Goal: Task Accomplishment & Management: Use online tool/utility

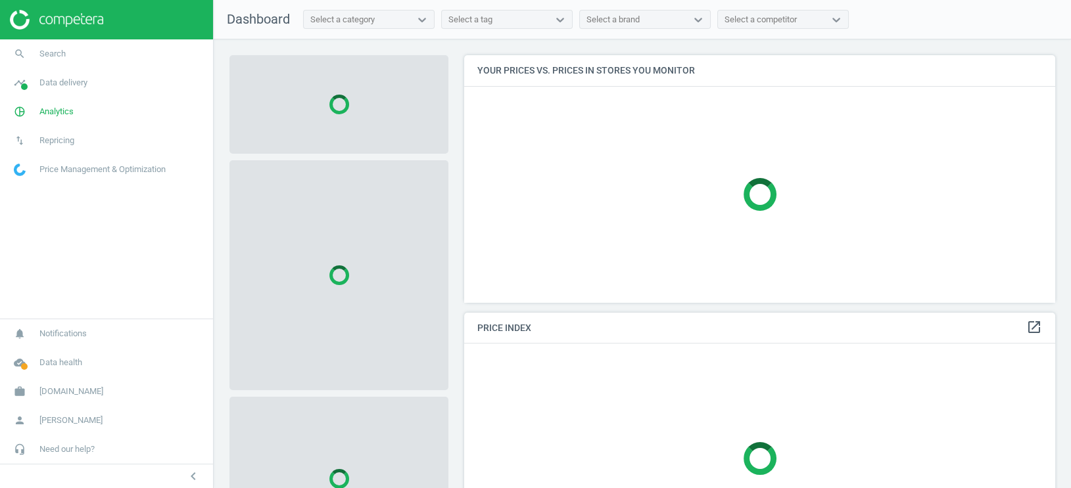
scroll to position [247, 592]
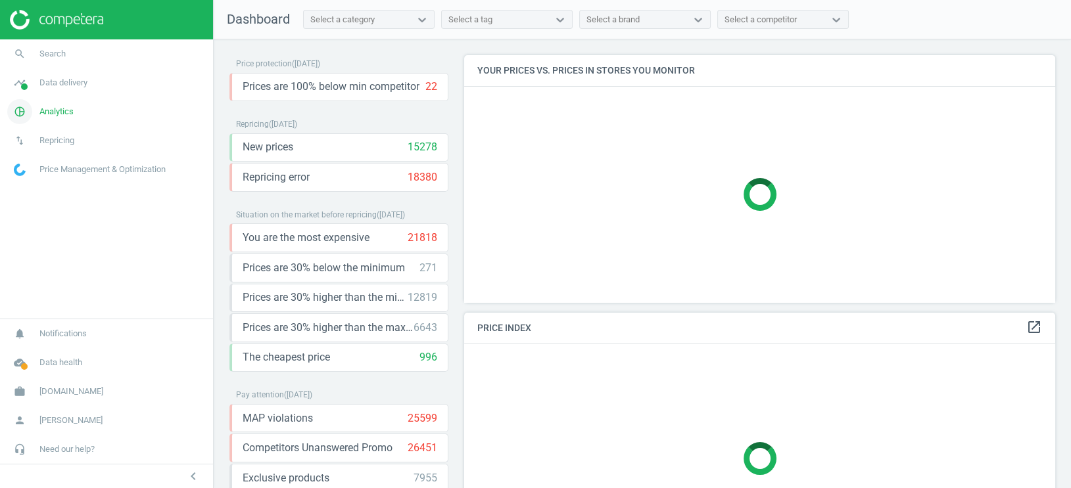
click at [52, 115] on span "Analytics" at bounding box center [56, 112] width 34 height 12
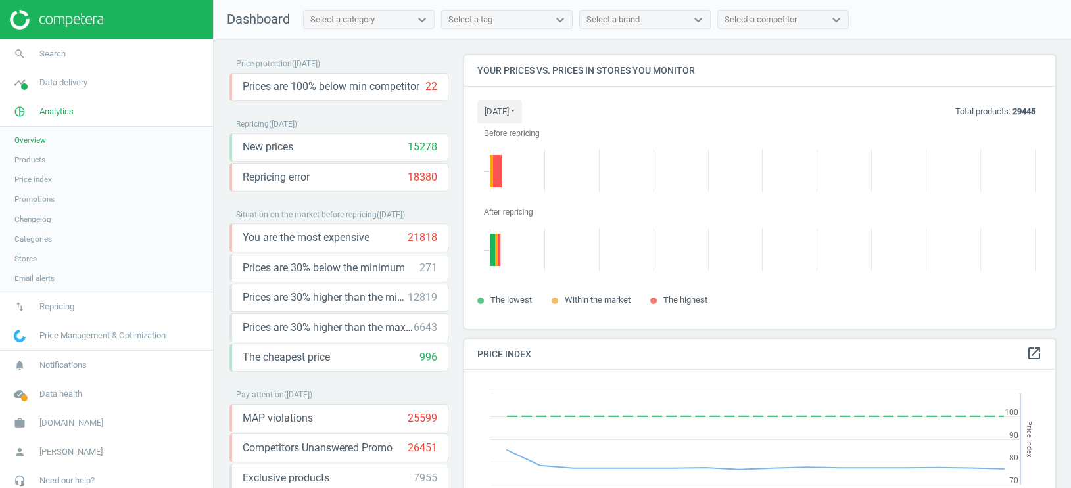
scroll to position [273, 592]
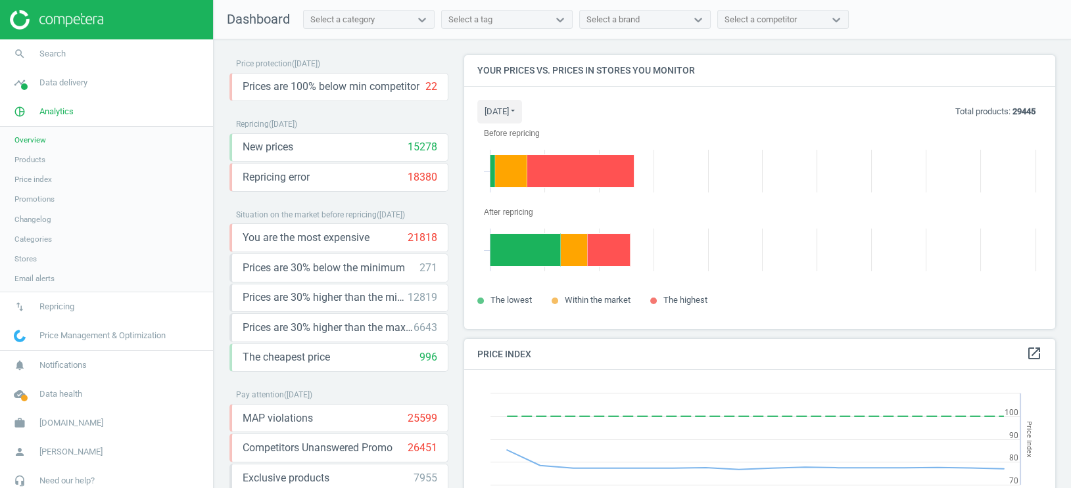
click at [30, 155] on span "Products" at bounding box center [29, 159] width 31 height 11
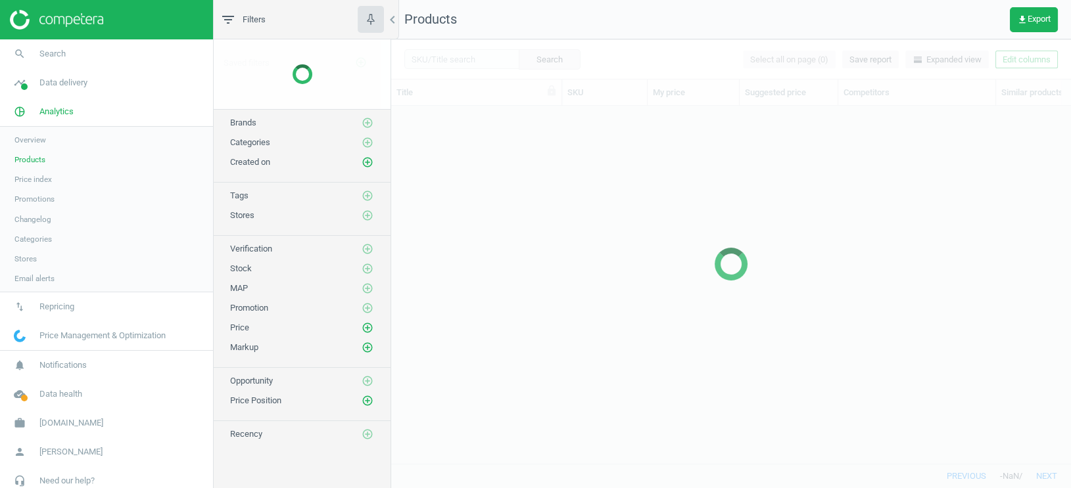
scroll to position [359, 679]
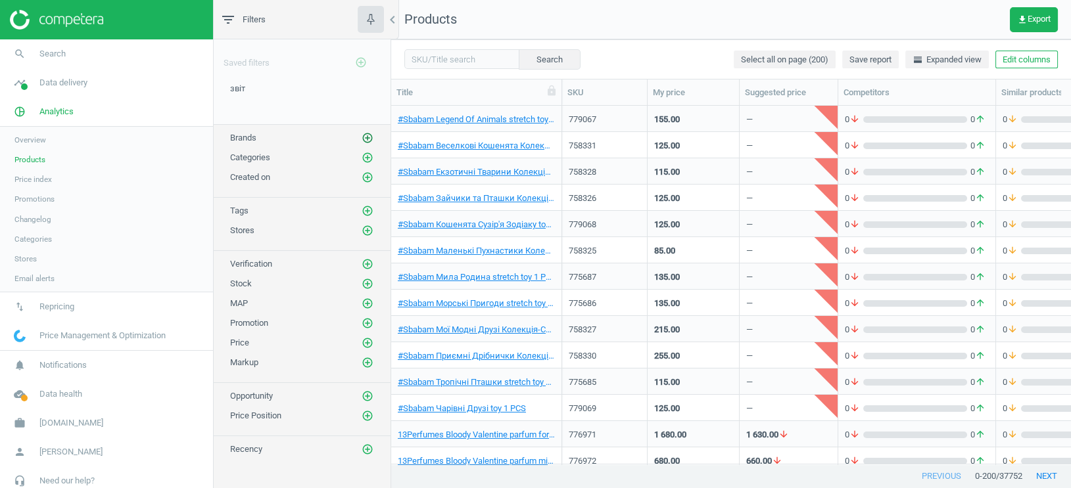
click at [369, 139] on icon "add_circle_outline" at bounding box center [368, 138] width 12 height 12
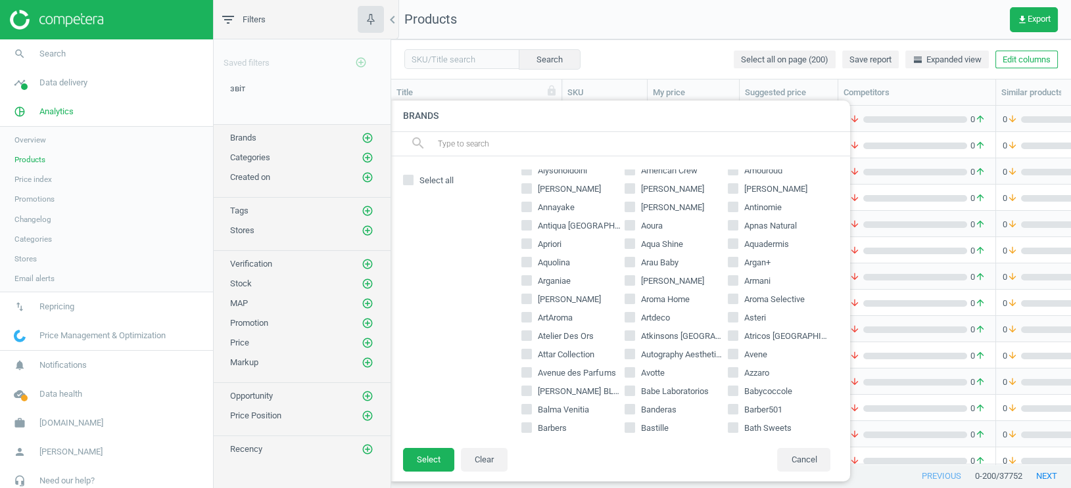
scroll to position [123, 0]
click at [734, 275] on input "Armani" at bounding box center [732, 277] width 9 height 9
checkbox input "true"
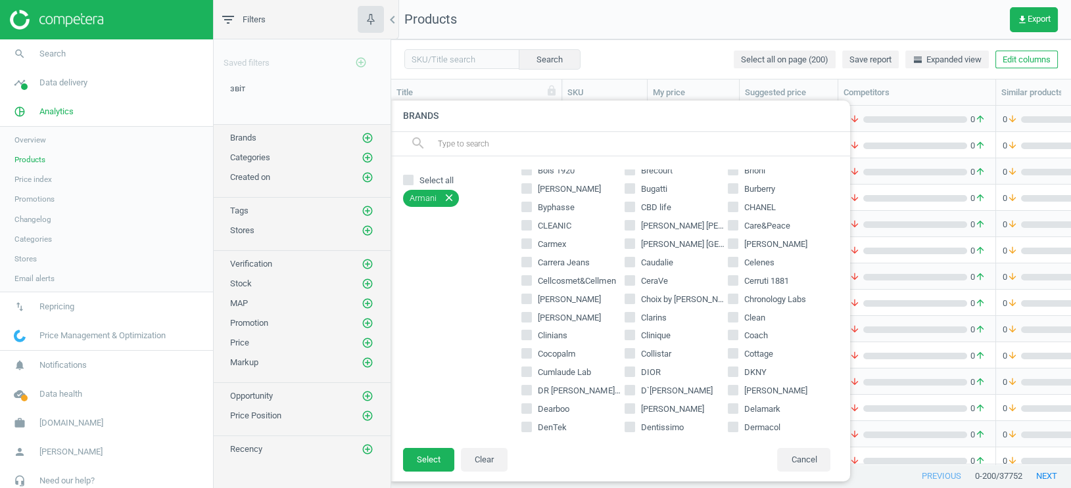
scroll to position [534, 0]
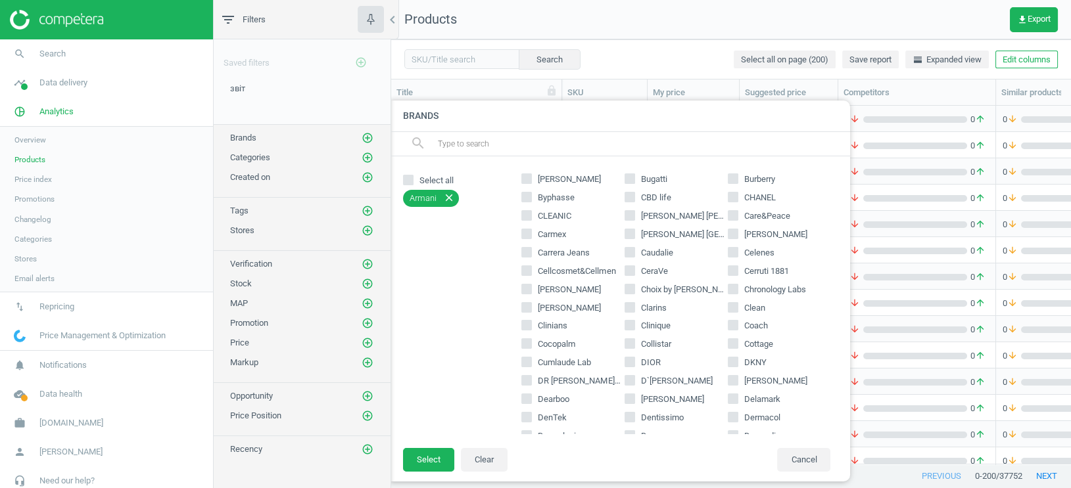
click at [734, 197] on input "CHANEL" at bounding box center [732, 197] width 9 height 9
checkbox input "true"
click at [636, 308] on label "Clarins" at bounding box center [676, 308] width 103 height 12
click at [634, 308] on input "Clarins" at bounding box center [630, 307] width 9 height 9
checkbox input "true"
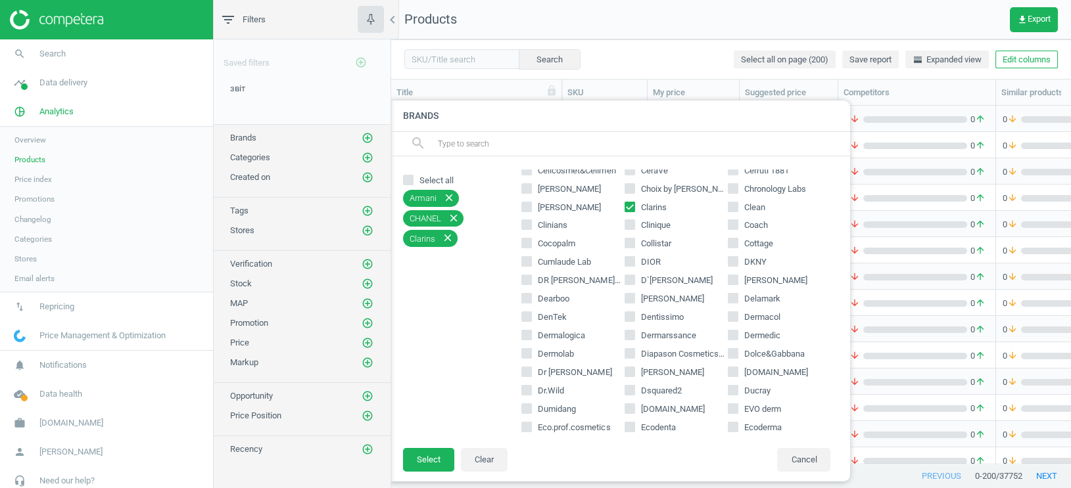
scroll to position [653, 0]
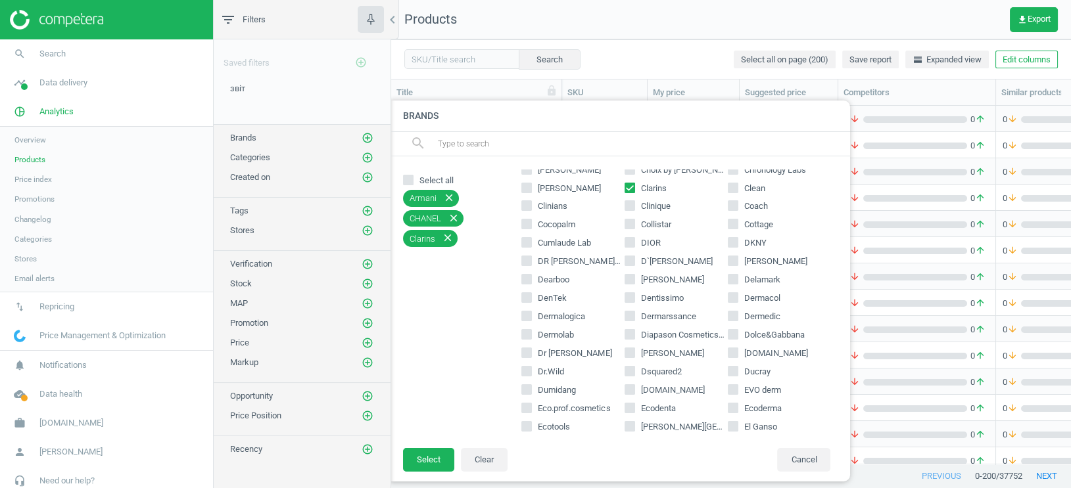
click at [630, 243] on input "DIOR" at bounding box center [630, 243] width 9 height 9
checkbox input "true"
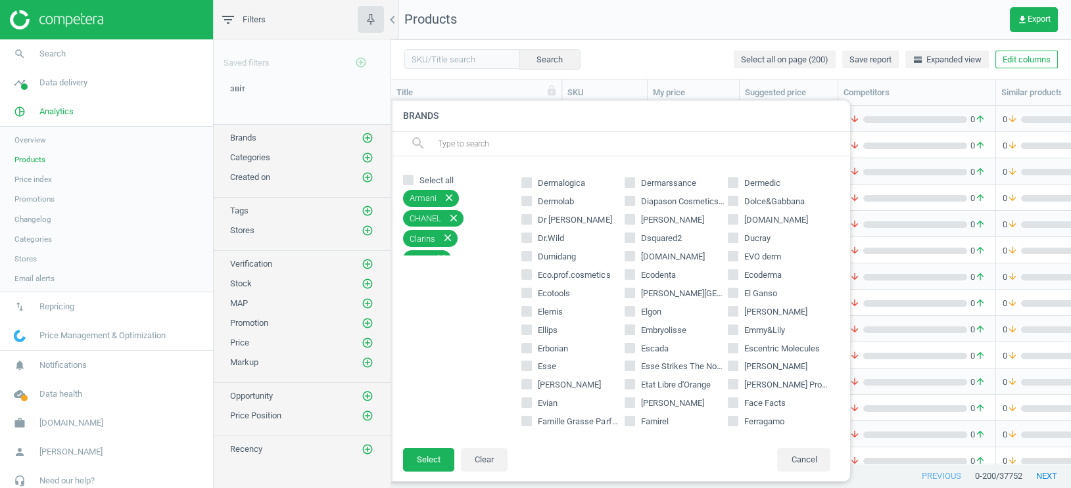
scroll to position [790, 0]
click at [524, 382] on input "[PERSON_NAME]" at bounding box center [527, 382] width 9 height 9
checkbox input "true"
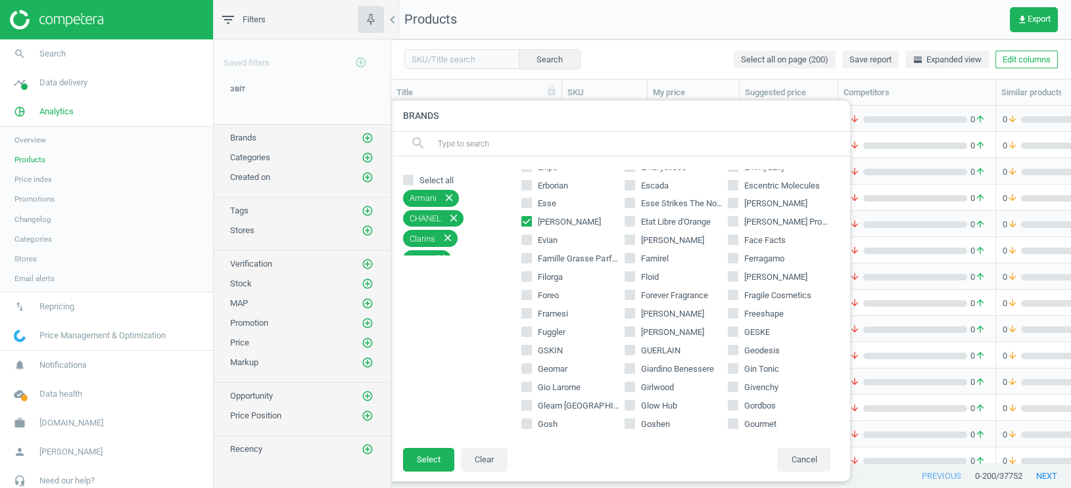
scroll to position [952, 0]
click at [736, 383] on input "Givenchy" at bounding box center [732, 385] width 9 height 9
checkbox input "true"
click at [632, 348] on input "GUERLAIN" at bounding box center [630, 348] width 9 height 9
checkbox input "true"
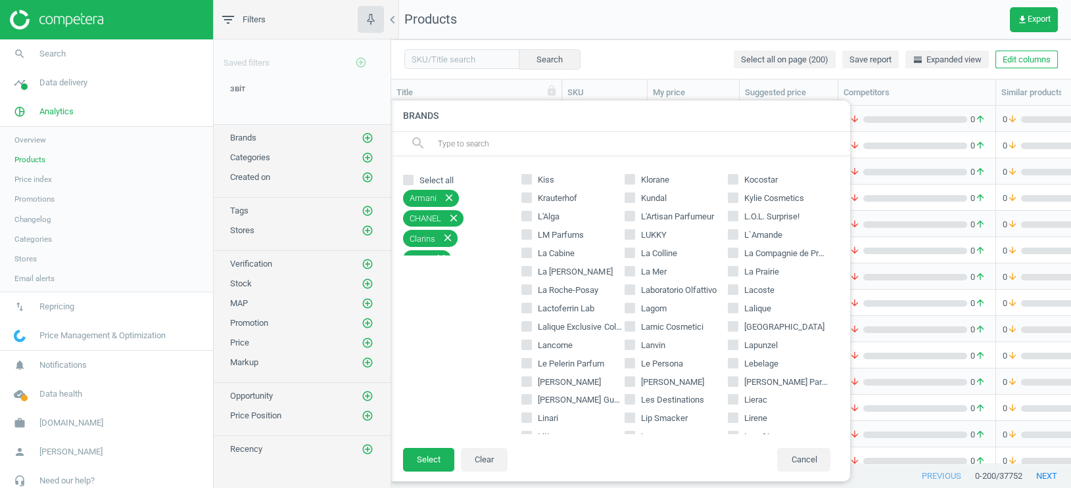
scroll to position [1638, 0]
click at [558, 346] on span "Lancome" at bounding box center [555, 343] width 40 height 12
click at [531, 346] on input "Lancome" at bounding box center [527, 341] width 9 height 9
checkbox input "true"
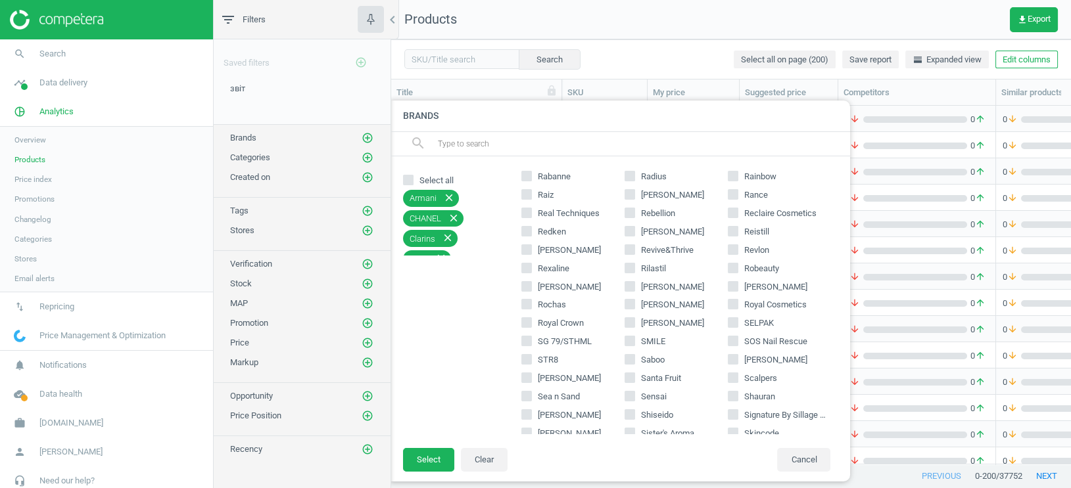
scroll to position [2628, 0]
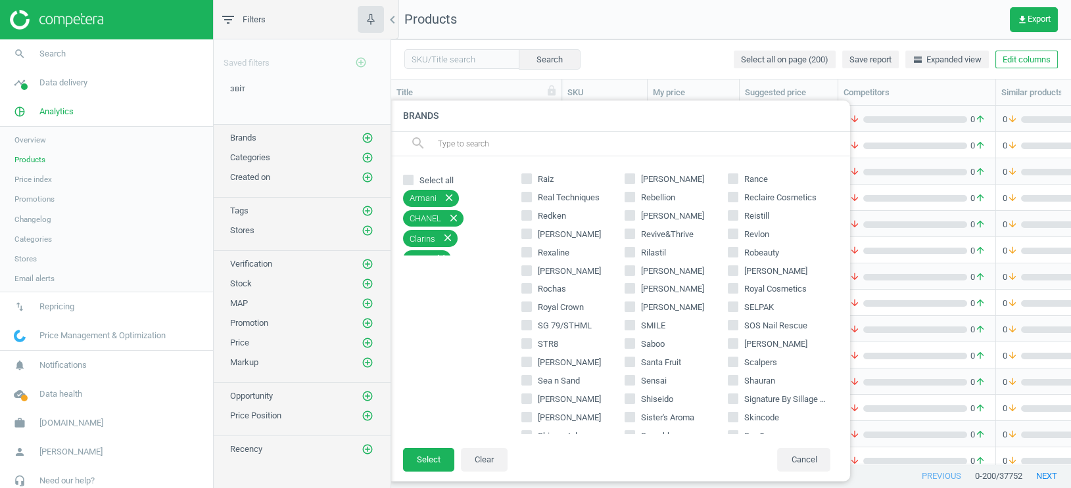
click at [630, 400] on input "Shiseido" at bounding box center [630, 399] width 9 height 9
checkbox input "true"
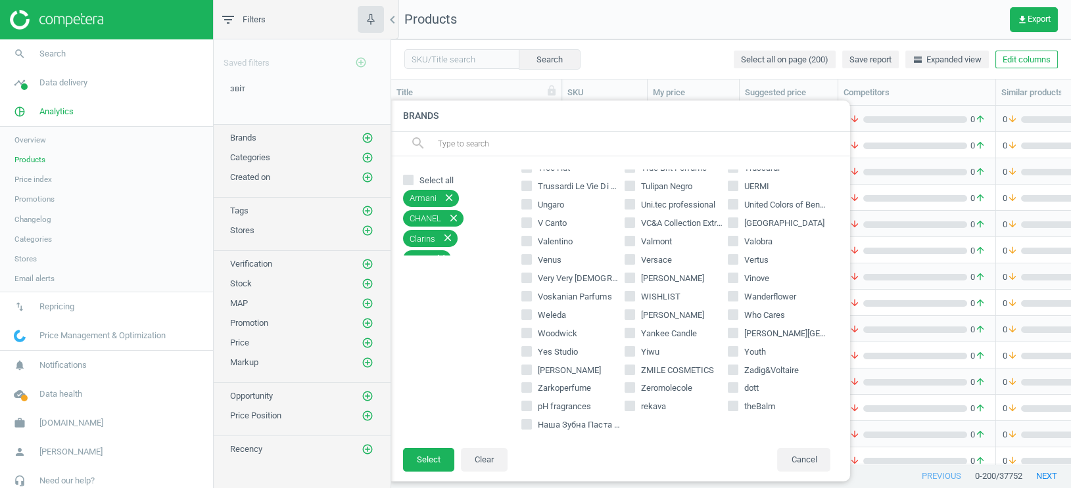
scroll to position [3118, 0]
click at [599, 368] on span "[PERSON_NAME]" at bounding box center [569, 369] width 63 height 10
click at [531, 368] on input "[PERSON_NAME]" at bounding box center [527, 368] width 9 height 9
checkbox input "true"
click at [440, 461] on button "Select" at bounding box center [428, 460] width 51 height 24
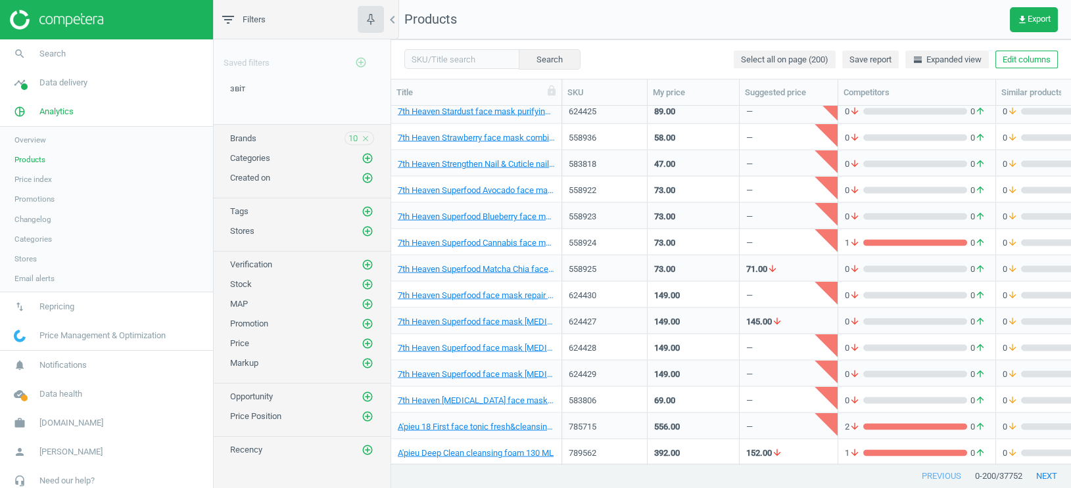
scroll to position [4900, 0]
click at [367, 225] on icon "add_circle_outline" at bounding box center [368, 231] width 12 height 12
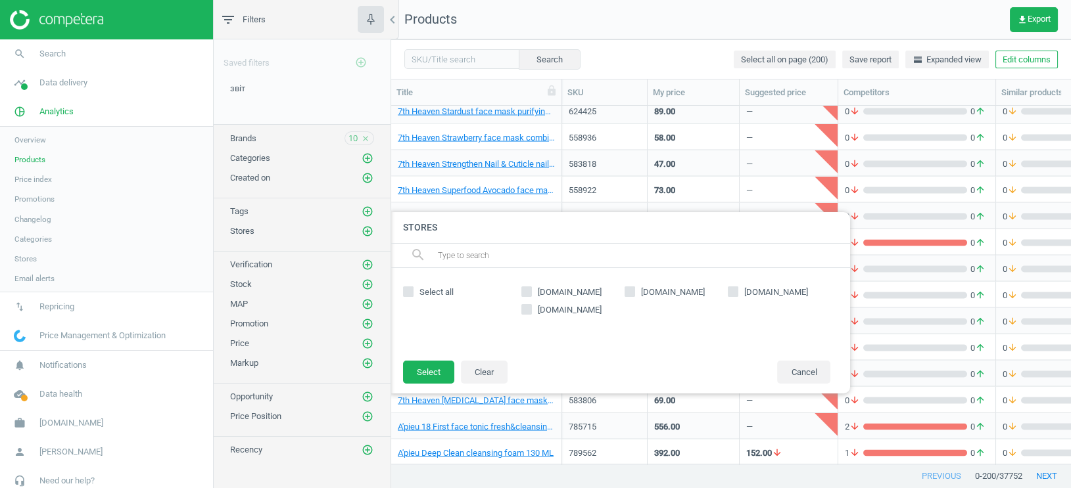
click at [529, 291] on input "[DOMAIN_NAME]" at bounding box center [527, 291] width 9 height 9
checkbox input "true"
click at [630, 290] on input "[DOMAIN_NAME]" at bounding box center [630, 291] width 9 height 9
checkbox input "true"
click at [734, 293] on input "[DOMAIN_NAME]" at bounding box center [732, 291] width 9 height 9
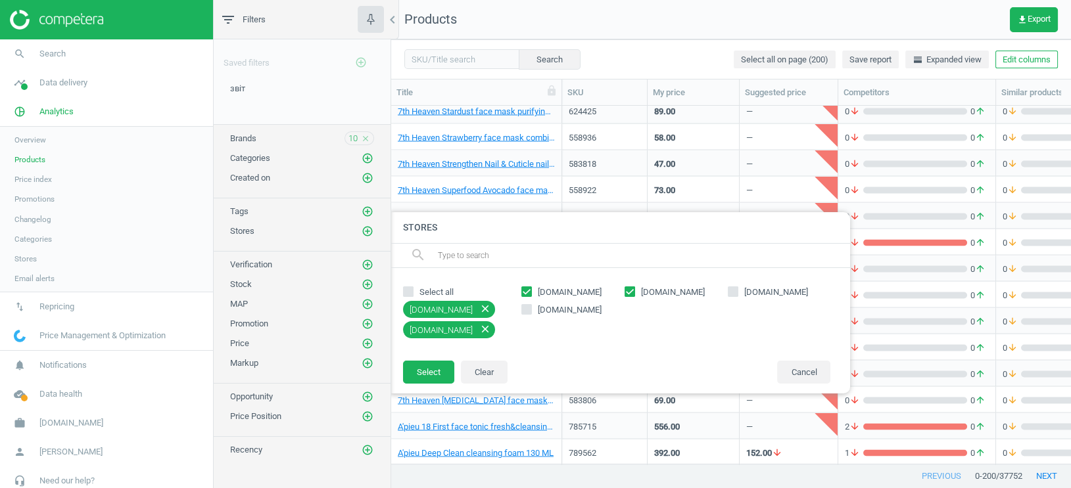
checkbox input "true"
click at [431, 378] on button "Select" at bounding box center [428, 373] width 51 height 24
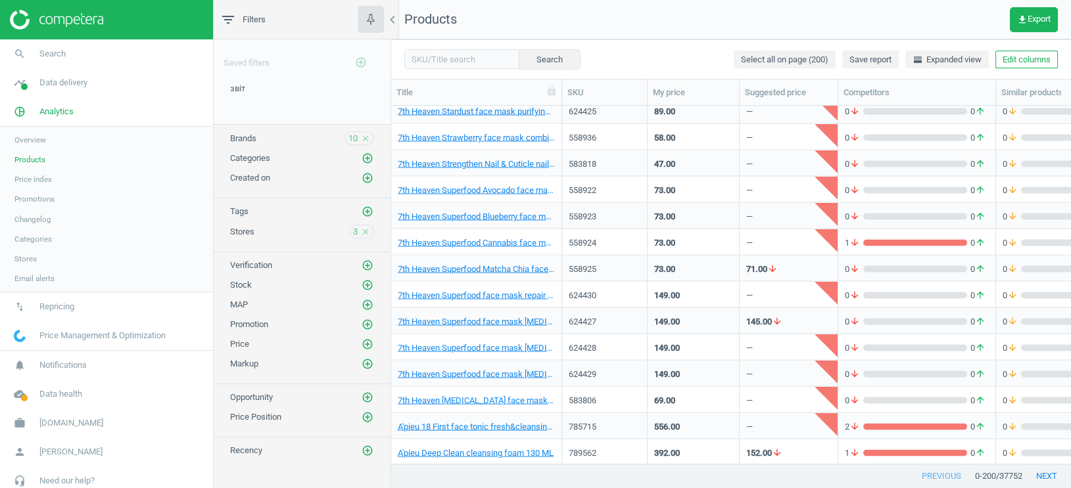
scroll to position [0, 0]
click at [1028, 22] on span "get_app Export" at bounding box center [1034, 19] width 34 height 11
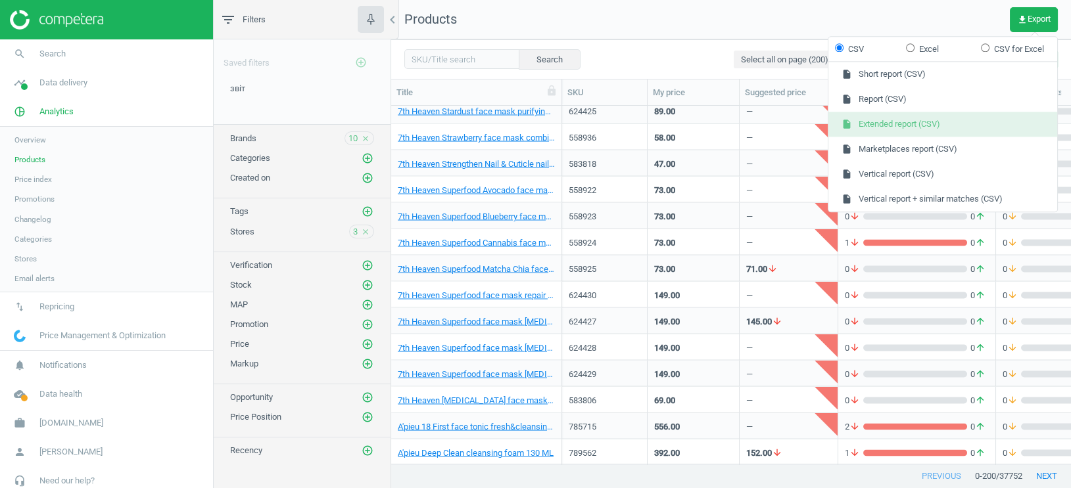
click at [919, 128] on button "insert_drive_file Extended report (CSV)" at bounding box center [942, 124] width 229 height 25
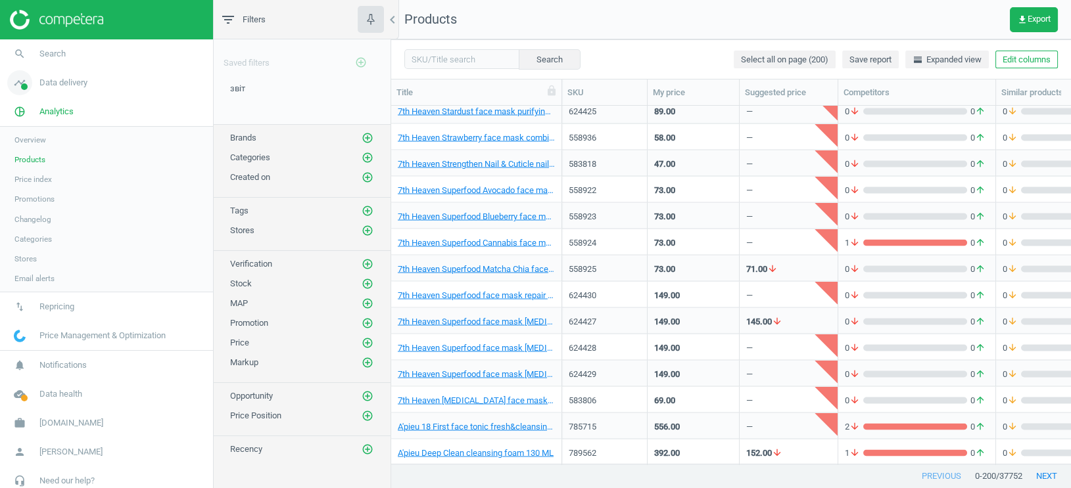
click at [68, 82] on span "Data delivery" at bounding box center [63, 83] width 48 height 12
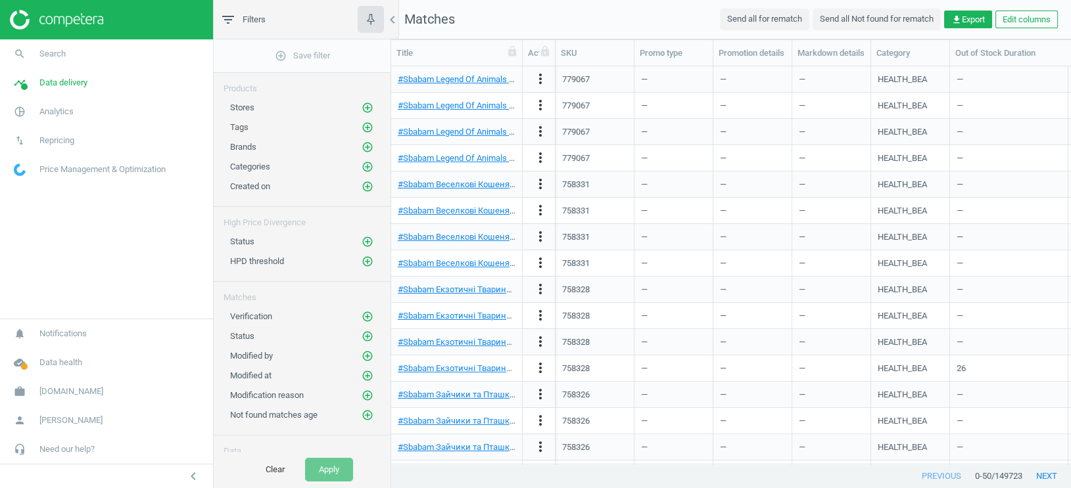
scroll to position [1, 1]
click at [369, 107] on icon "add_circle_outline" at bounding box center [368, 108] width 12 height 12
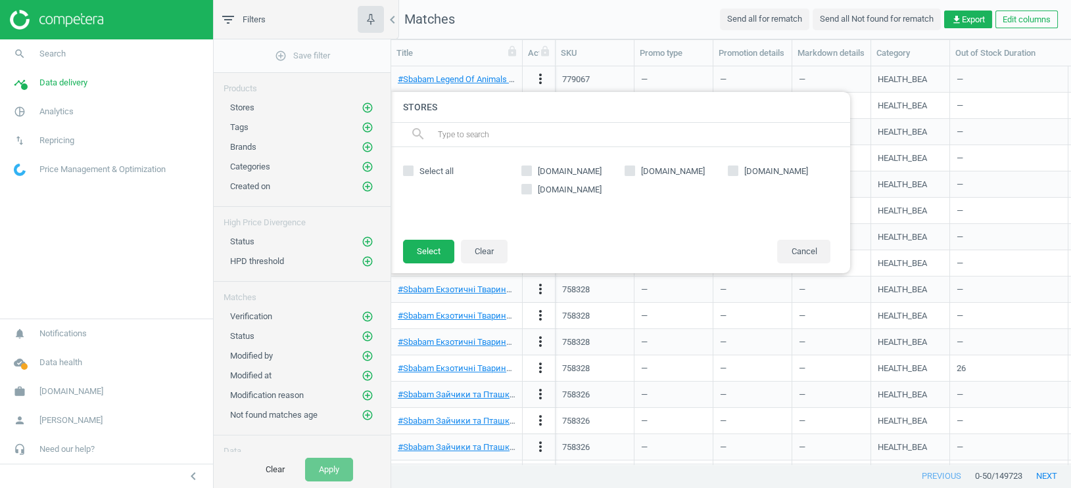
click at [529, 176] on span at bounding box center [526, 173] width 11 height 10
click at [529, 176] on input "[DOMAIN_NAME]" at bounding box center [527, 171] width 9 height 9
checkbox input "true"
click at [626, 171] on input "[DOMAIN_NAME]" at bounding box center [630, 171] width 9 height 9
checkbox input "true"
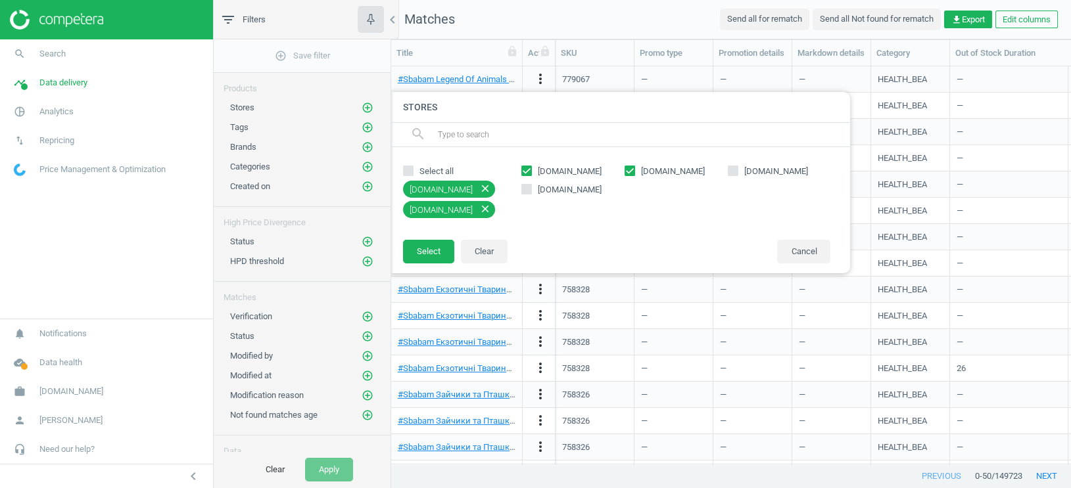
click at [732, 174] on input "[DOMAIN_NAME]" at bounding box center [732, 171] width 9 height 9
checkbox input "true"
click at [438, 248] on button "Select" at bounding box center [428, 252] width 51 height 24
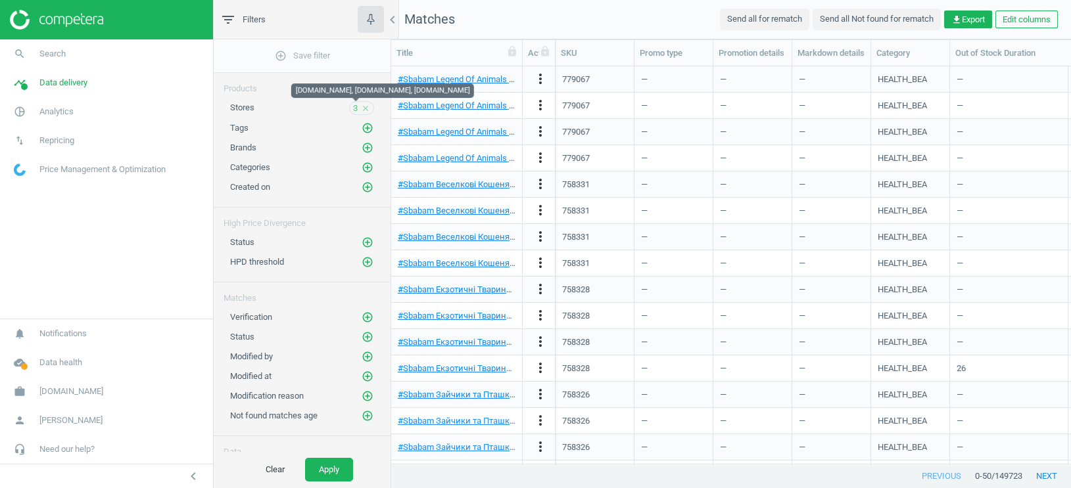
click at [354, 105] on span "3" at bounding box center [355, 109] width 5 height 12
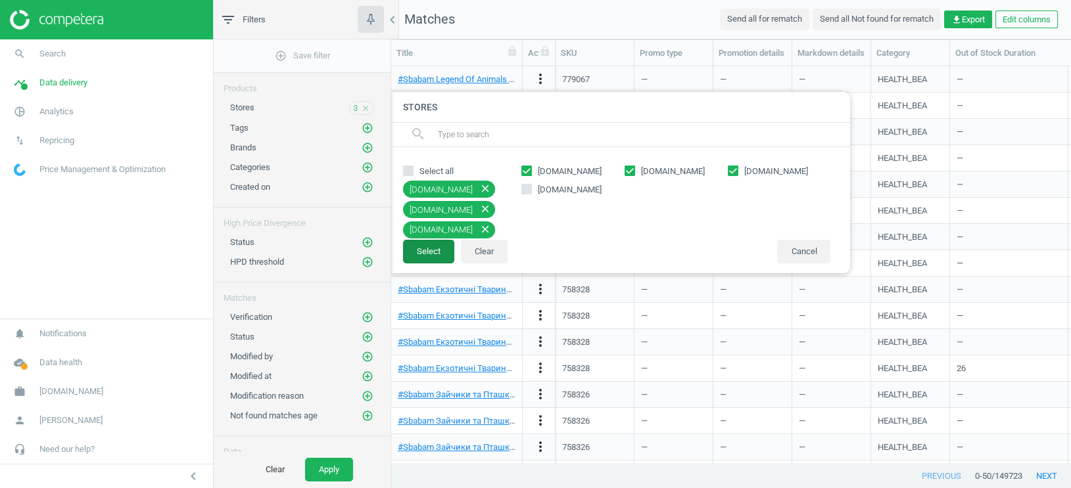
click at [443, 254] on button "Select" at bounding box center [428, 252] width 51 height 24
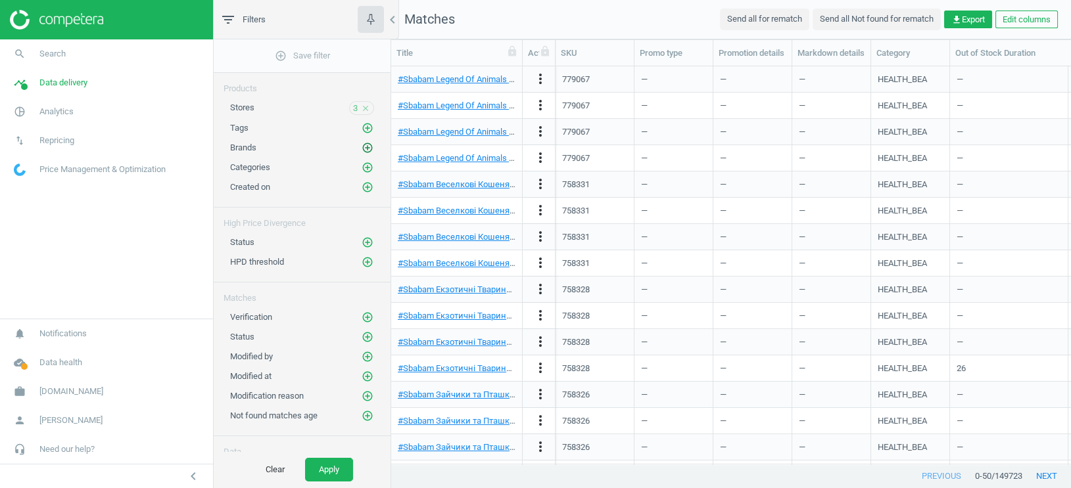
click at [366, 146] on icon "add_circle_outline" at bounding box center [368, 148] width 12 height 12
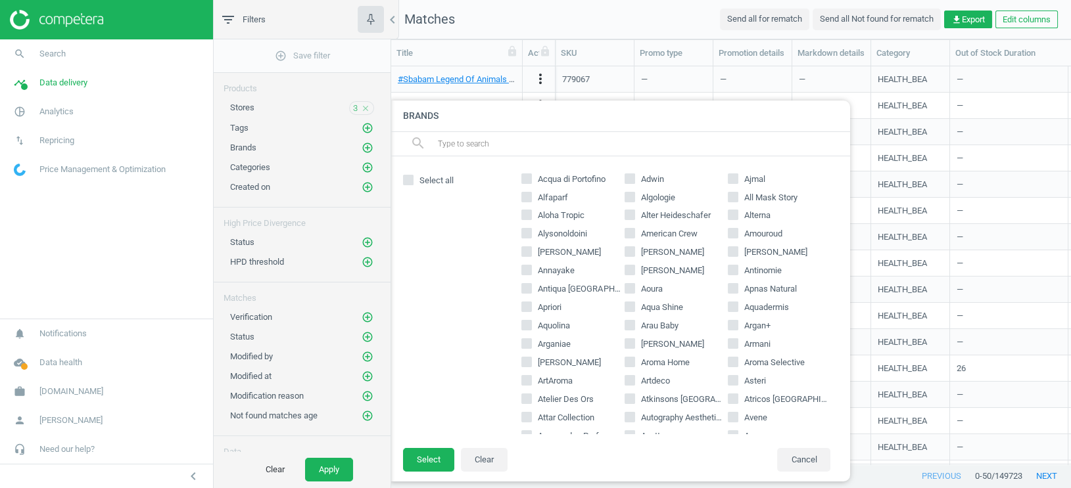
scroll to position [71, 0]
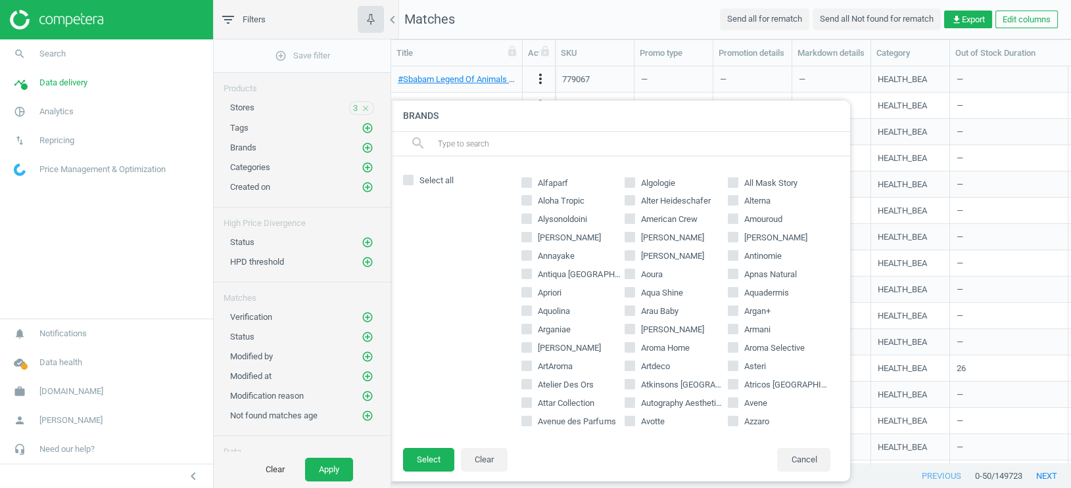
click at [733, 327] on input "Armani" at bounding box center [732, 329] width 9 height 9
checkbox input "true"
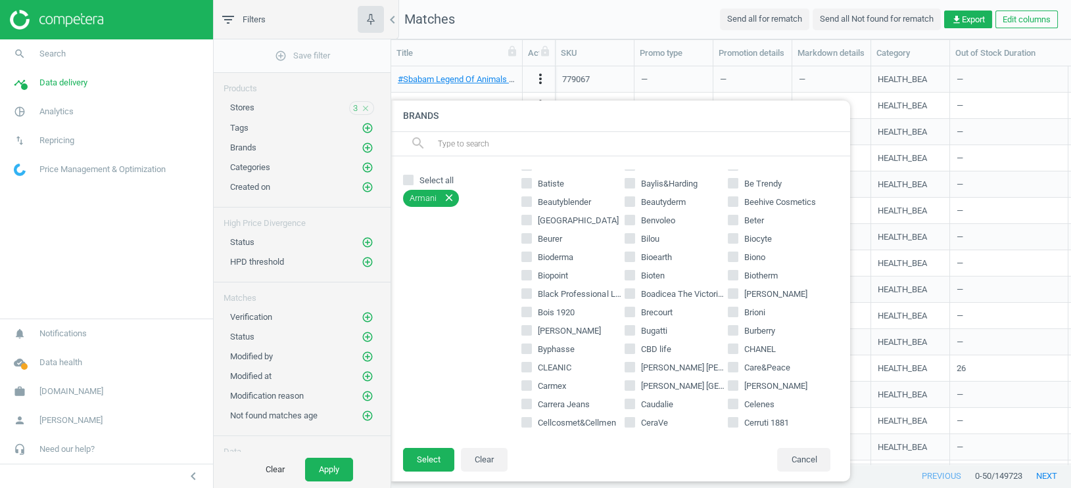
scroll to position [383, 0]
click at [731, 347] on input "CHANEL" at bounding box center [732, 348] width 9 height 9
checkbox input "true"
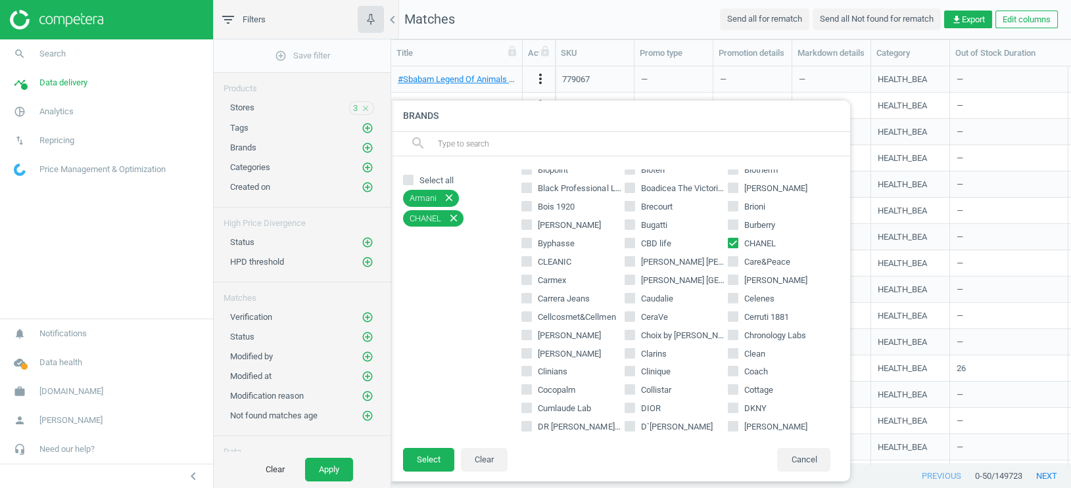
scroll to position [488, 0]
click at [653, 350] on span "Clarins" at bounding box center [653, 354] width 31 height 12
click at [634, 350] on input "Clarins" at bounding box center [630, 352] width 9 height 9
checkbox input "true"
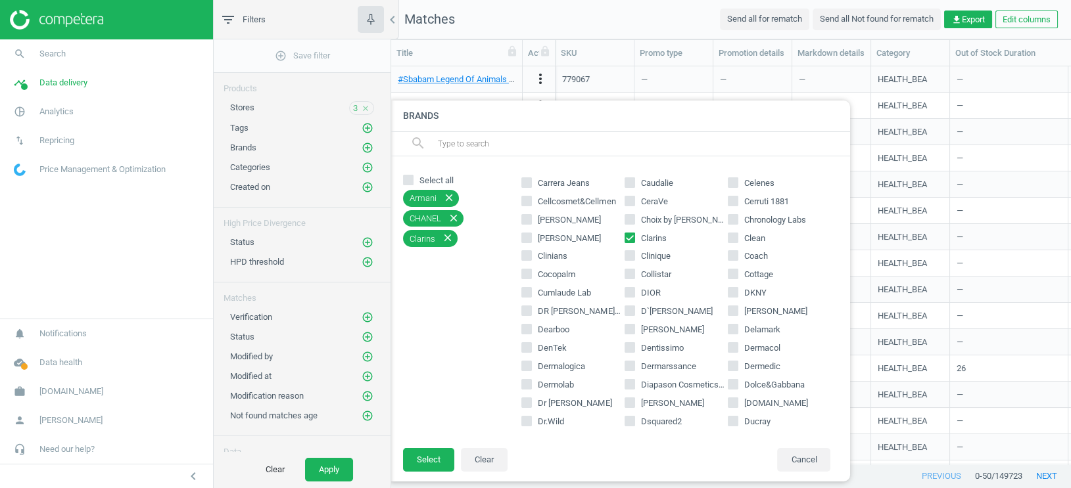
scroll to position [609, 0]
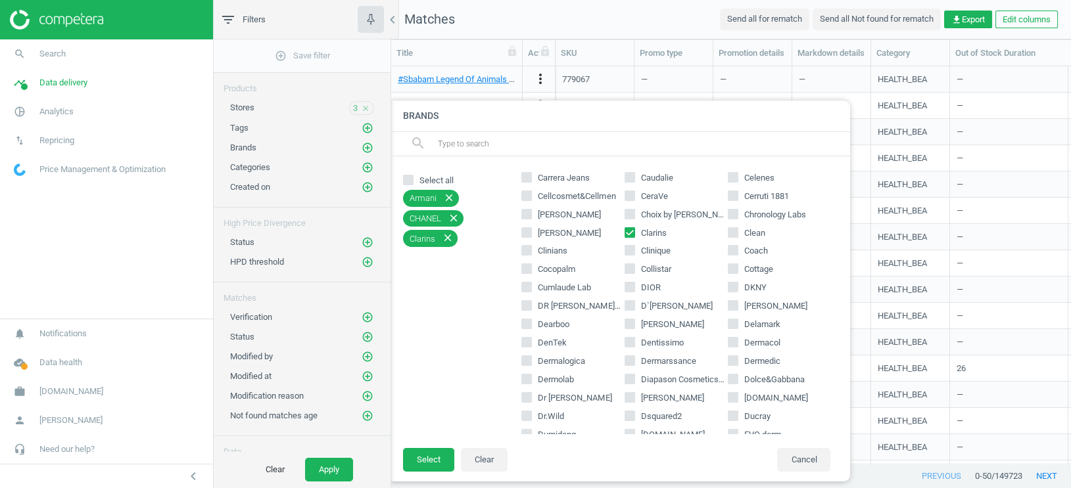
click at [630, 286] on input "DIOR" at bounding box center [630, 287] width 9 height 9
checkbox input "true"
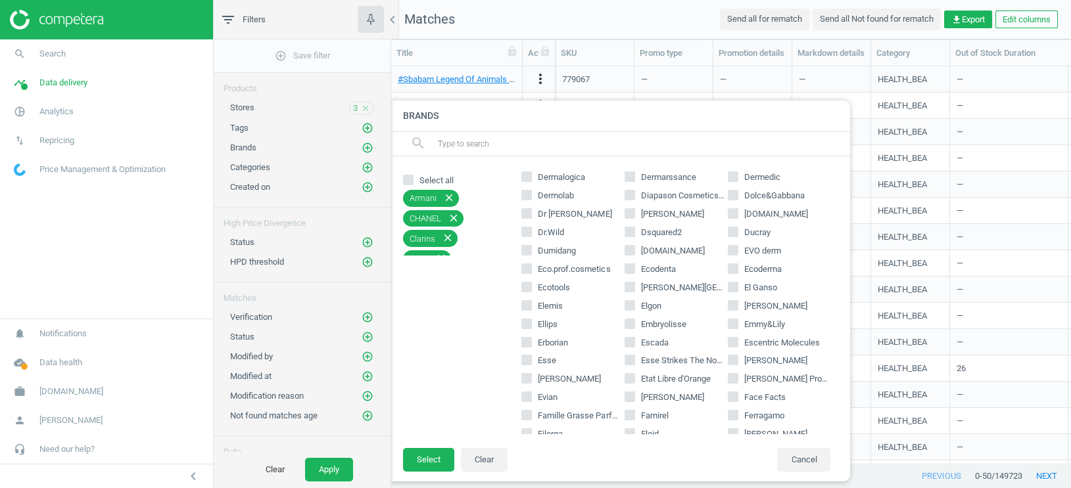
scroll to position [818, 0]
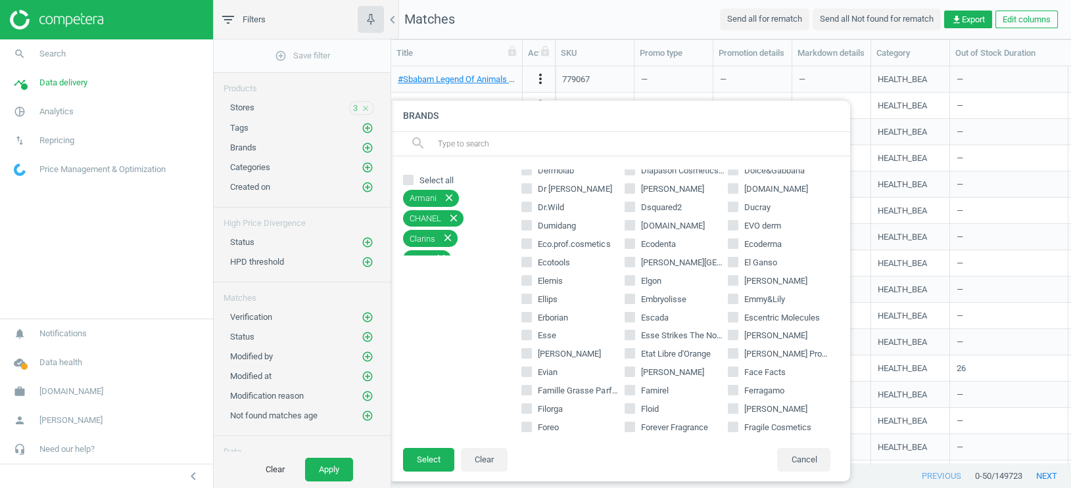
click at [575, 356] on span "[PERSON_NAME]" at bounding box center [569, 354] width 68 height 12
click at [531, 356] on input "[PERSON_NAME]" at bounding box center [527, 354] width 9 height 9
checkbox input "true"
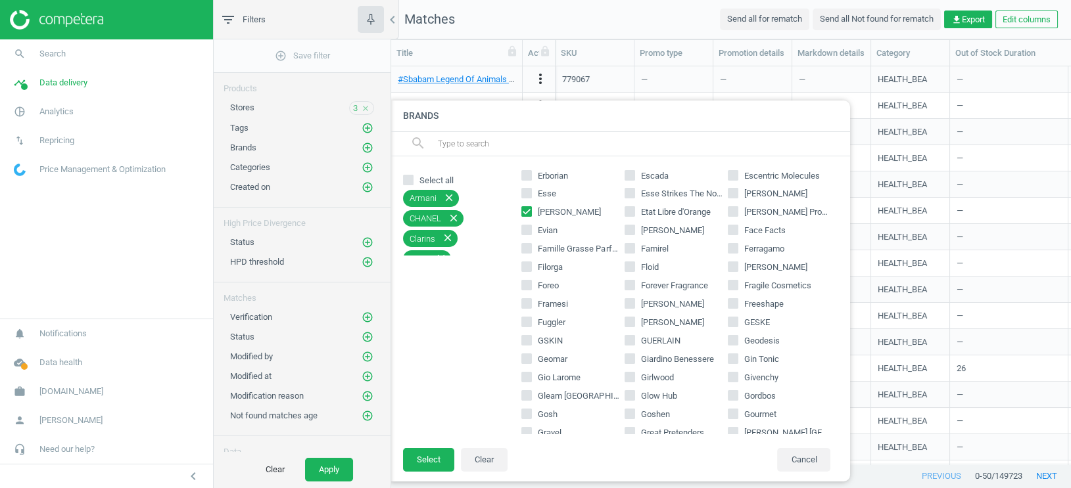
scroll to position [964, 0]
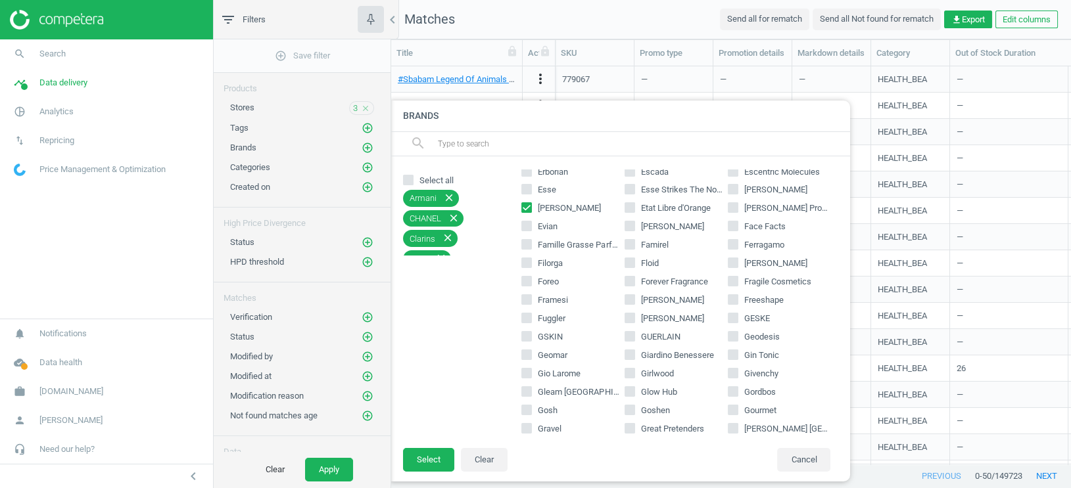
click at [631, 338] on input "GUERLAIN" at bounding box center [630, 336] width 9 height 9
checkbox input "true"
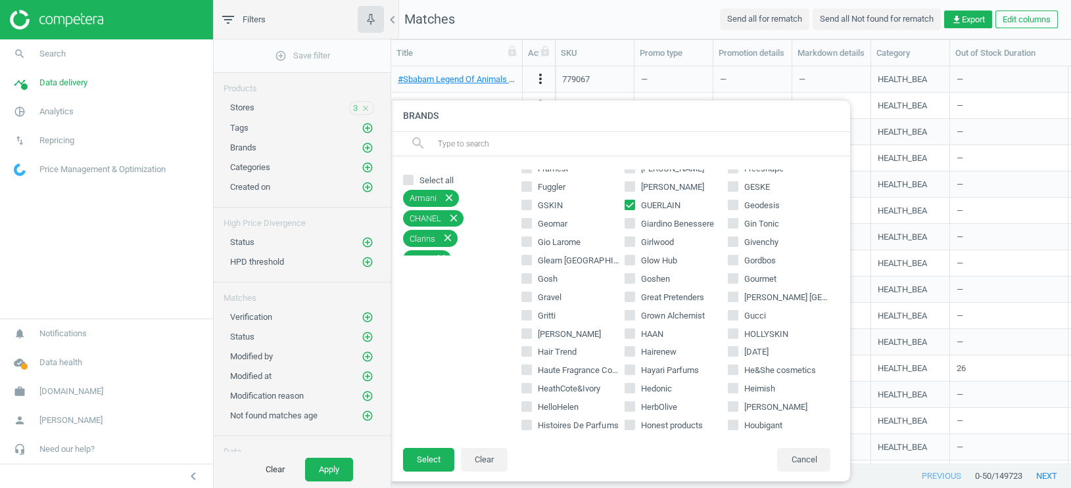
scroll to position [1099, 0]
click at [734, 239] on input "Givenchy" at bounding box center [732, 237] width 9 height 9
checkbox input "true"
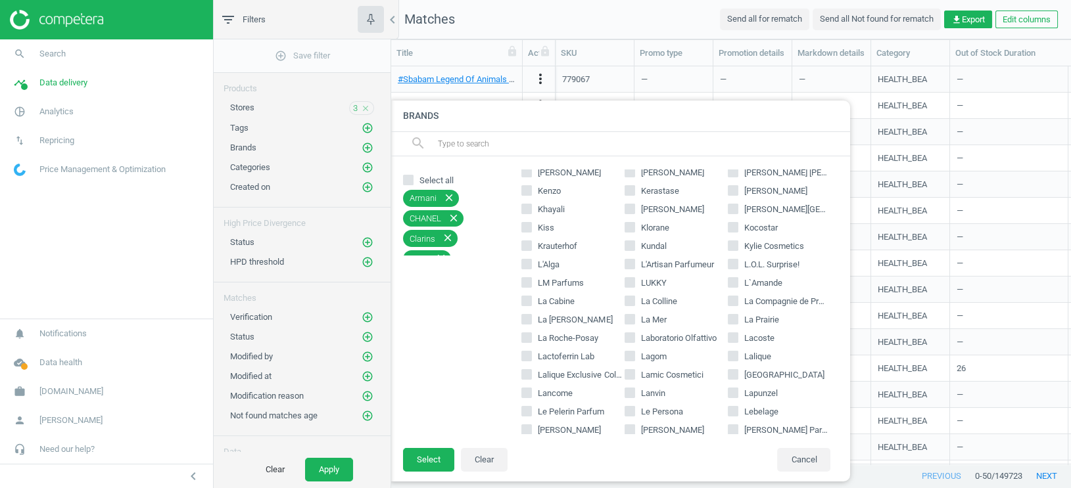
scroll to position [1592, 0]
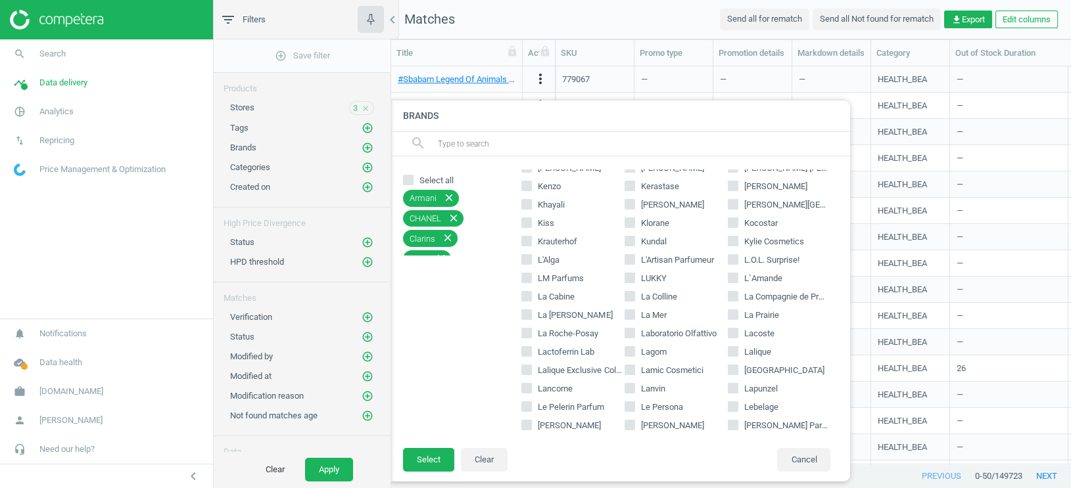
click at [549, 391] on span "Lancome" at bounding box center [555, 389] width 40 height 12
click at [531, 391] on input "Lancome" at bounding box center [527, 388] width 9 height 9
checkbox input "true"
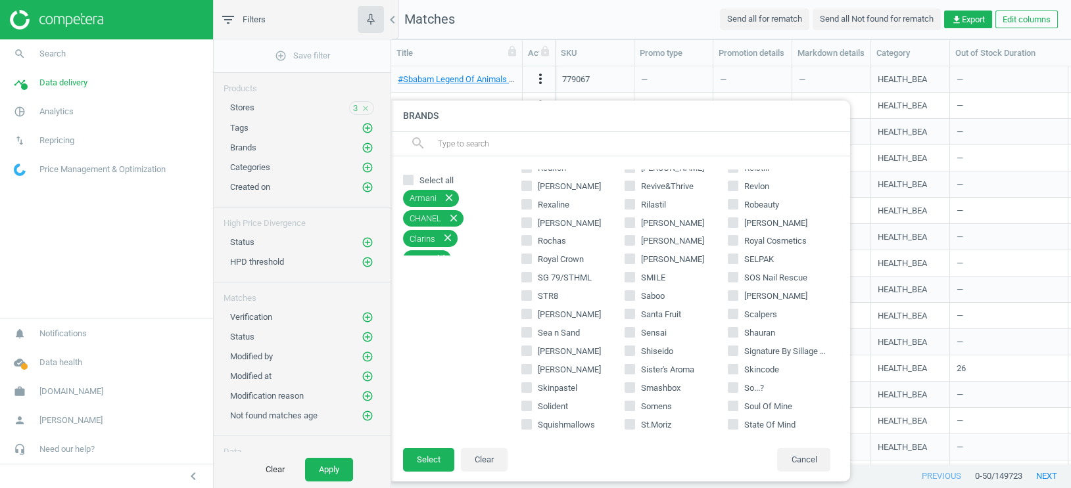
scroll to position [2680, 0]
click at [651, 346] on span "Shiseido" at bounding box center [656, 348] width 37 height 12
click at [634, 346] on input "Shiseido" at bounding box center [630, 347] width 9 height 9
checkbox input "true"
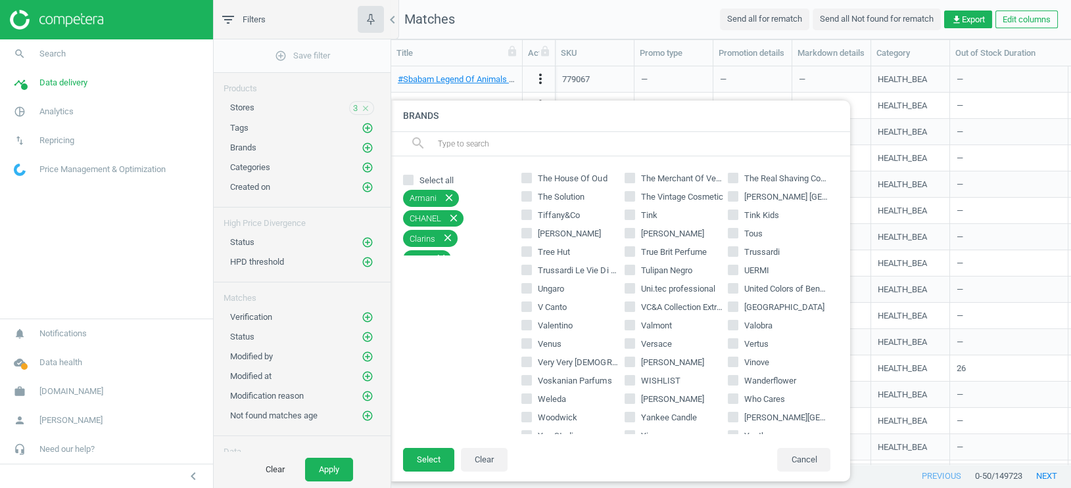
scroll to position [3123, 0]
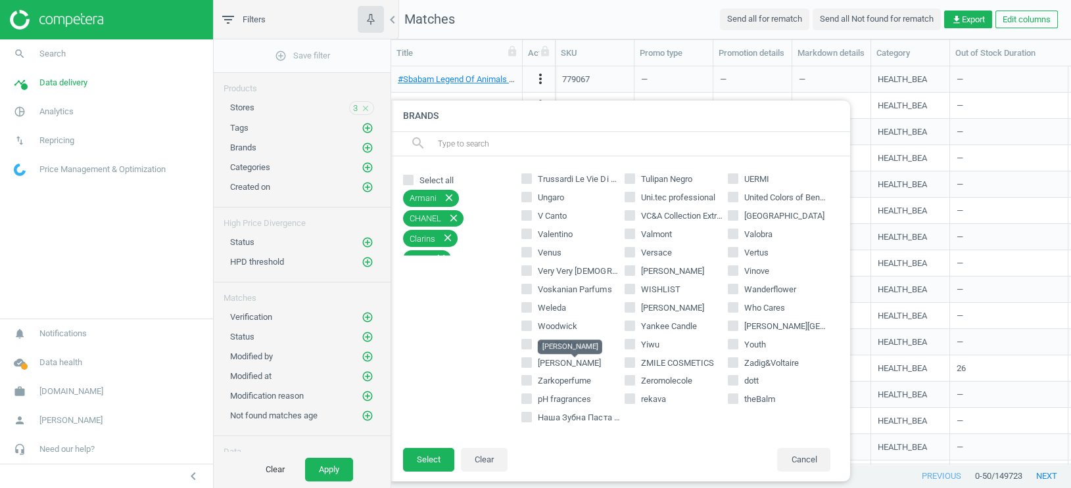
click at [580, 362] on span "[PERSON_NAME]" at bounding box center [569, 363] width 63 height 10
click at [531, 362] on input "[PERSON_NAME]" at bounding box center [527, 362] width 9 height 9
checkbox input "true"
click at [438, 460] on button "Select" at bounding box center [428, 460] width 51 height 24
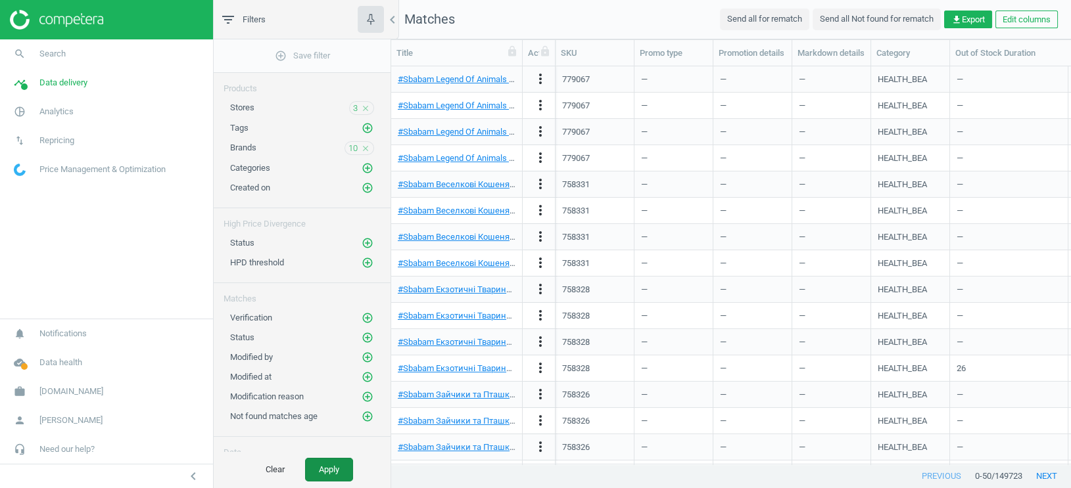
click at [337, 466] on button "Apply" at bounding box center [329, 470] width 48 height 24
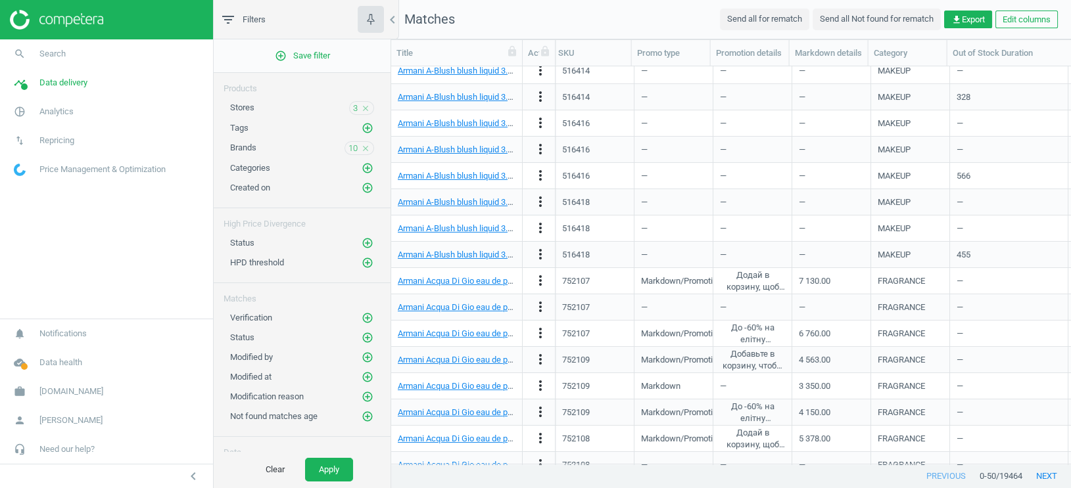
scroll to position [0, 1]
